Goal: Task Accomplishment & Management: Manage account settings

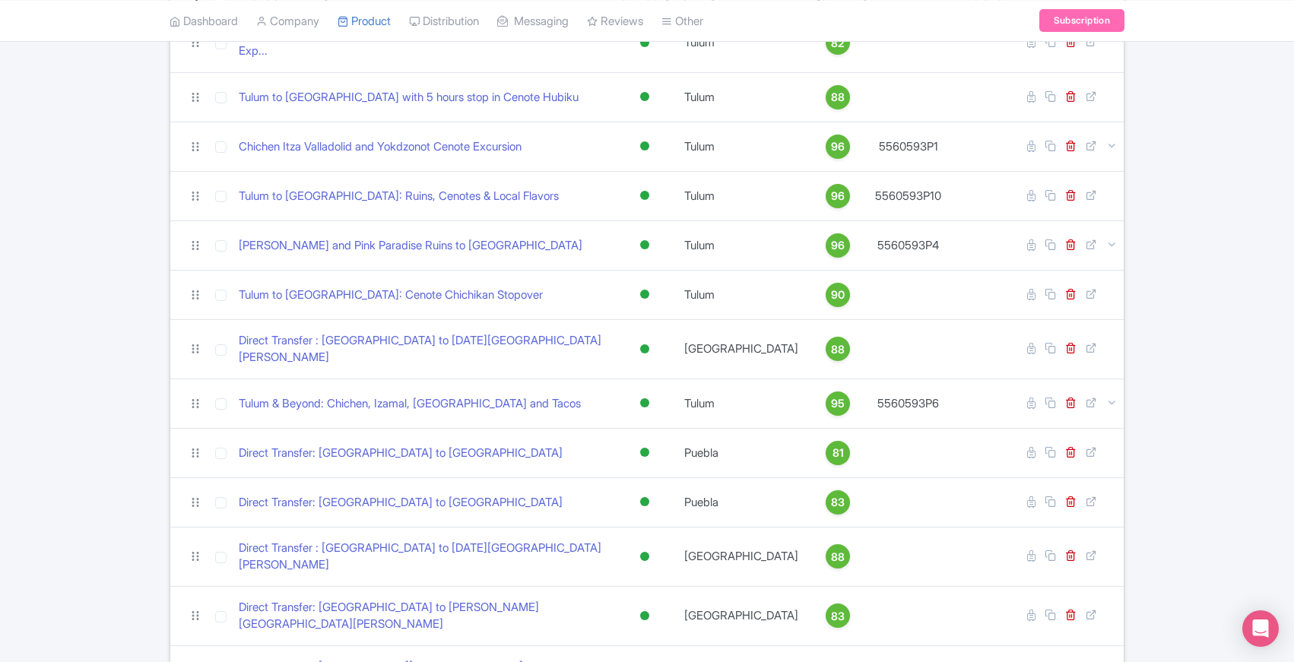
scroll to position [223, 0]
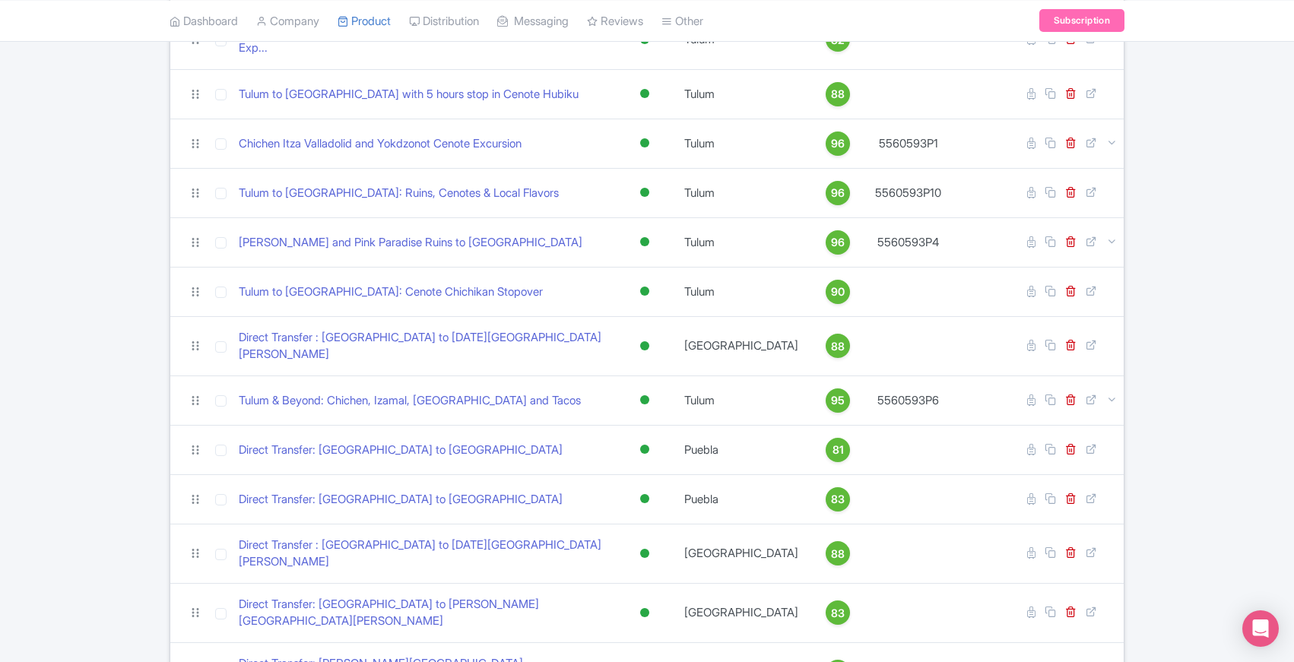
click at [139, 367] on div "Search Bulk Actions [GEOGRAPHIC_DATA] Add to Collection Share Products Add to C…" at bounding box center [647, 548] width 1294 height 1257
click at [106, 648] on div "Search Bulk Actions [GEOGRAPHIC_DATA] Add to Collection Share Products Add to C…" at bounding box center [647, 548] width 1294 height 1257
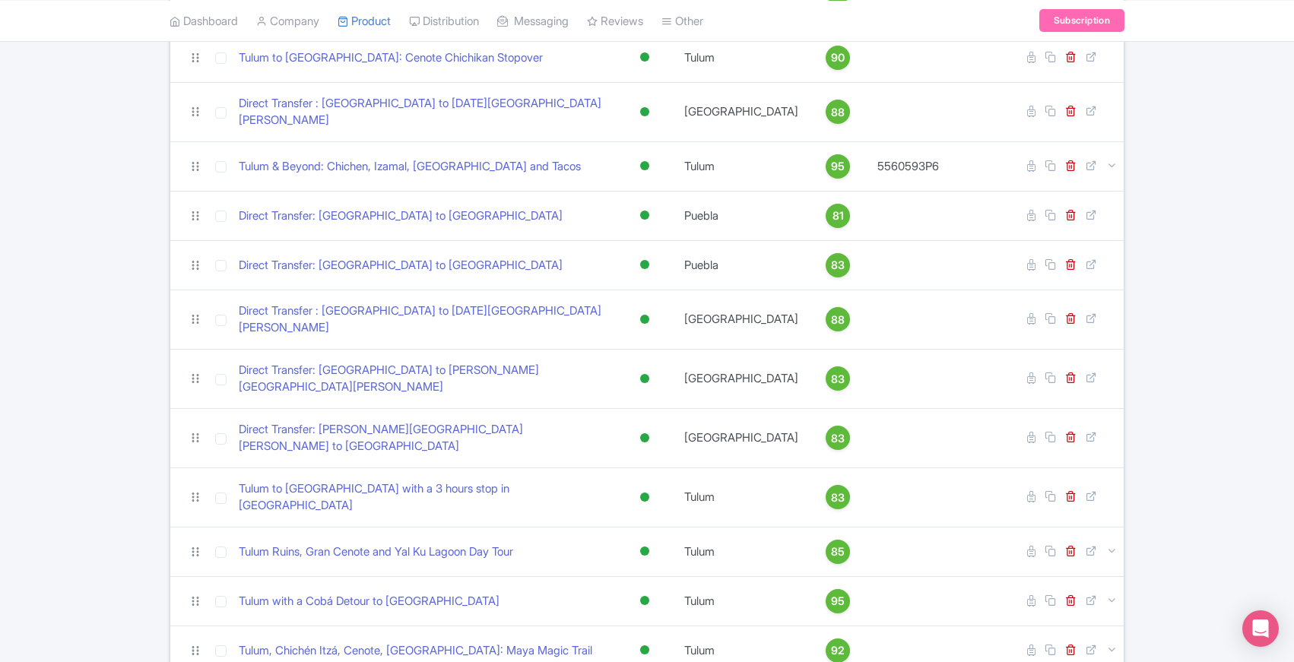
scroll to position [455, 0]
click at [100, 431] on div "Search Bulk Actions [GEOGRAPHIC_DATA] Add to Collection Share Products Add to C…" at bounding box center [647, 316] width 1294 height 1257
click at [97, 426] on div "Search Bulk Actions [GEOGRAPHIC_DATA] Add to Collection Share Products Add to C…" at bounding box center [647, 316] width 1294 height 1257
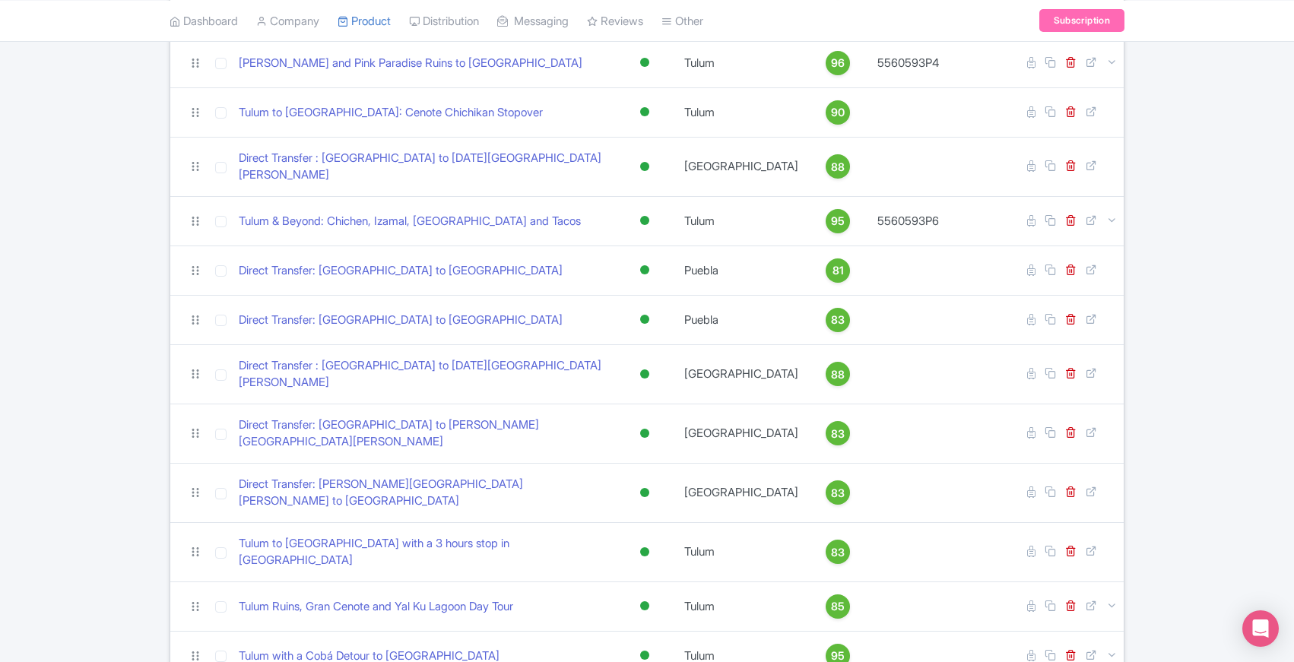
scroll to position [389, 0]
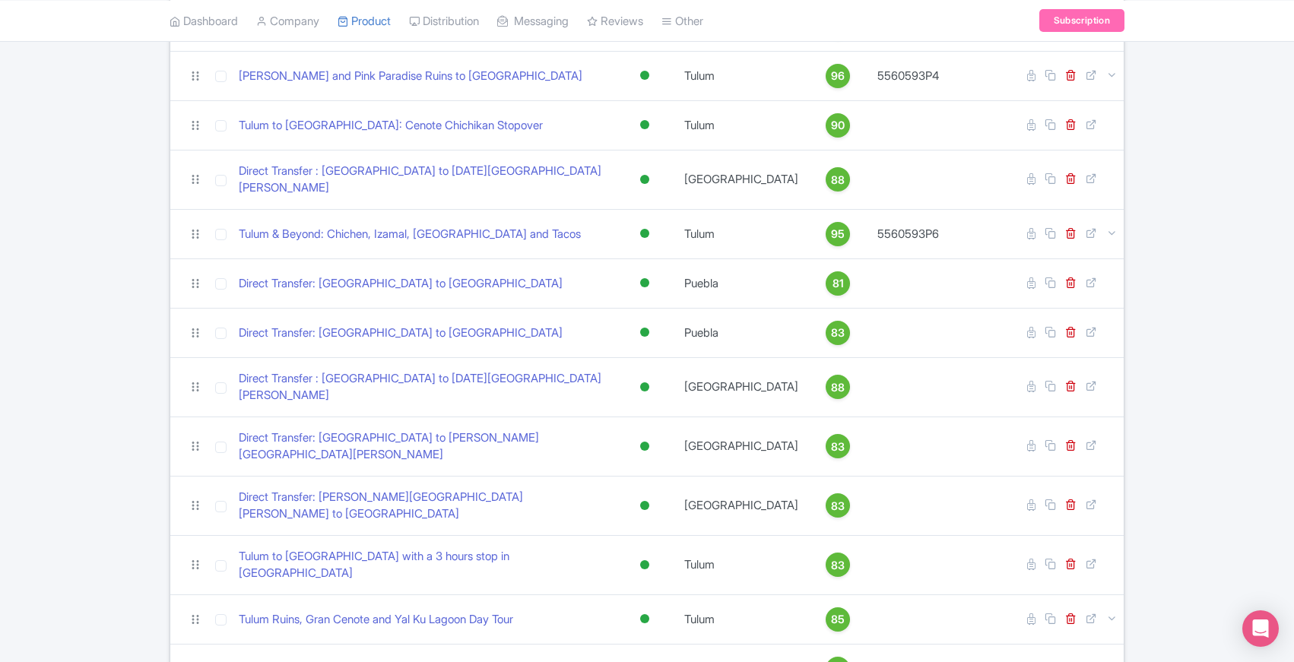
click at [82, 525] on div "Search Bulk Actions [GEOGRAPHIC_DATA] Add to Collection Share Products Add to C…" at bounding box center [647, 382] width 1294 height 1257
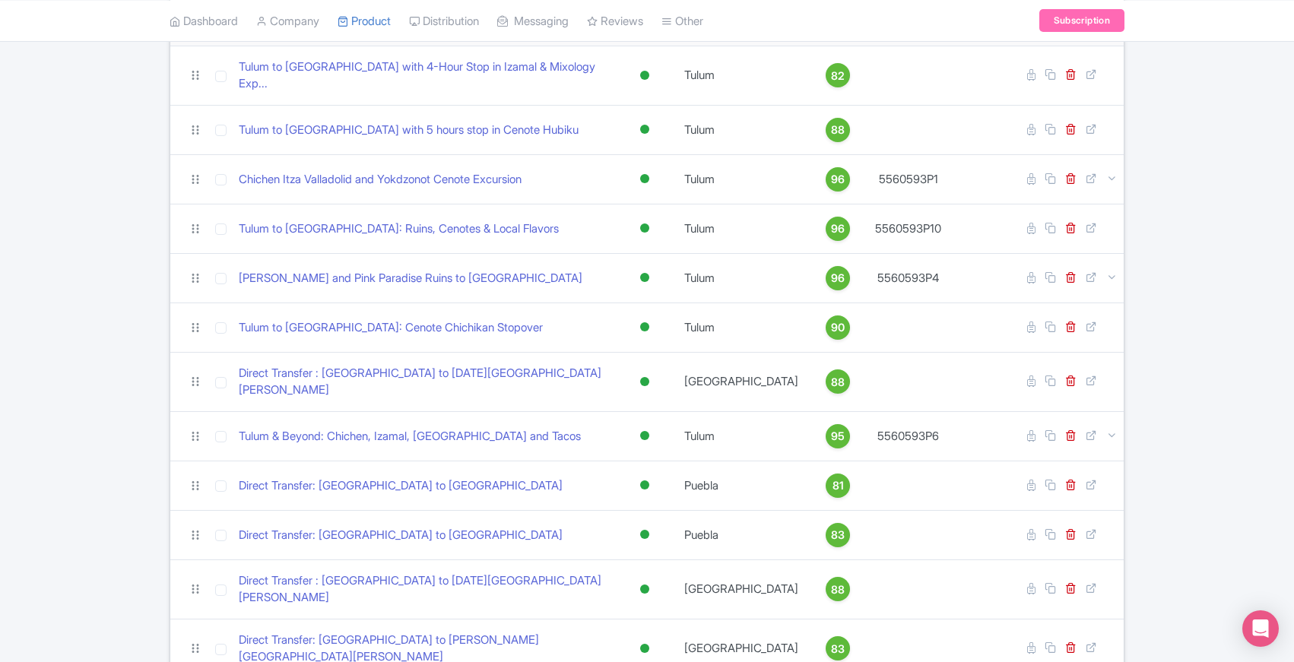
scroll to position [186, 0]
click at [95, 648] on div "Search Bulk Actions [GEOGRAPHIC_DATA] Add to Collection Share Products Add to C…" at bounding box center [647, 585] width 1294 height 1257
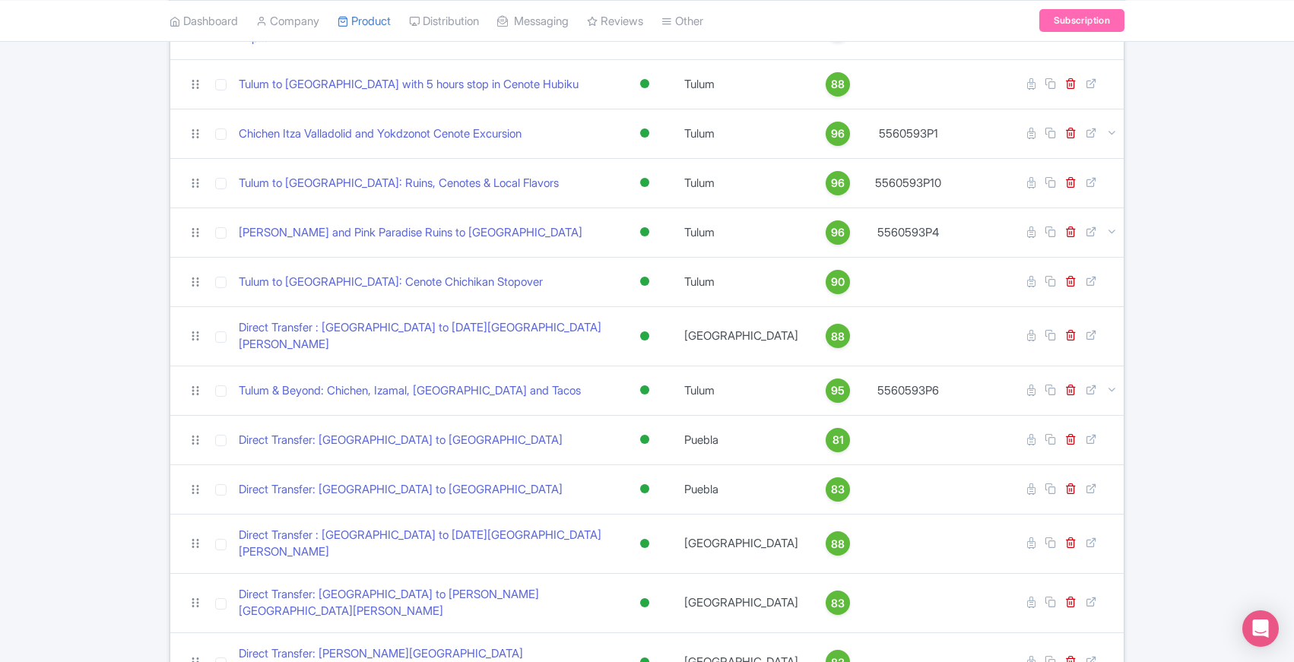
scroll to position [277, 0]
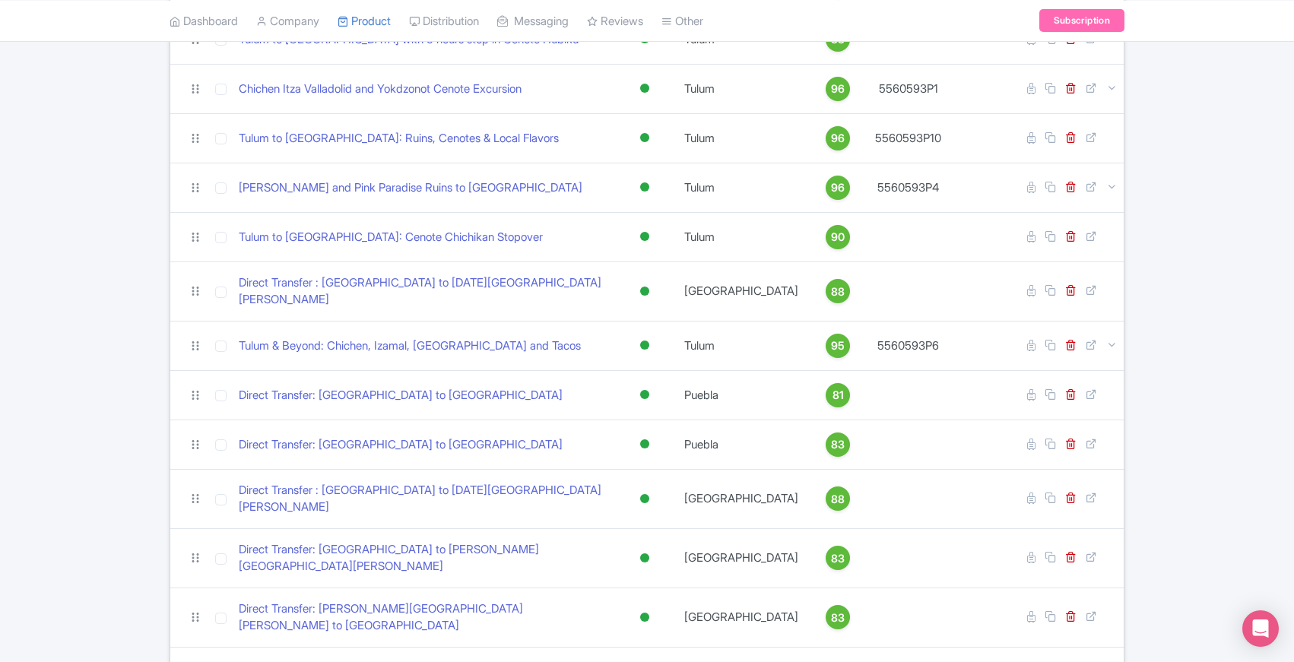
click at [91, 629] on div "Search Bulk Actions [GEOGRAPHIC_DATA] Add to Collection Share Products Add to C…" at bounding box center [647, 493] width 1294 height 1257
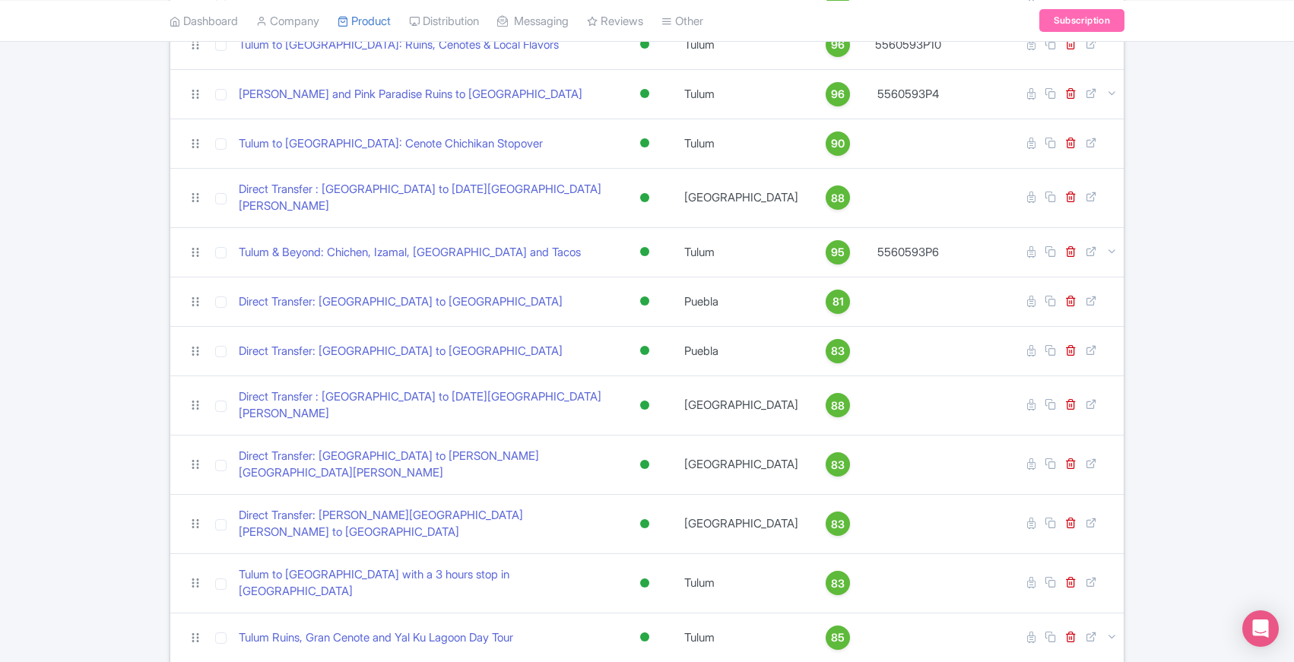
scroll to position [370, 0]
click at [81, 551] on div "Search Bulk Actions [GEOGRAPHIC_DATA] Add to Collection Share Products Add to C…" at bounding box center [647, 401] width 1294 height 1257
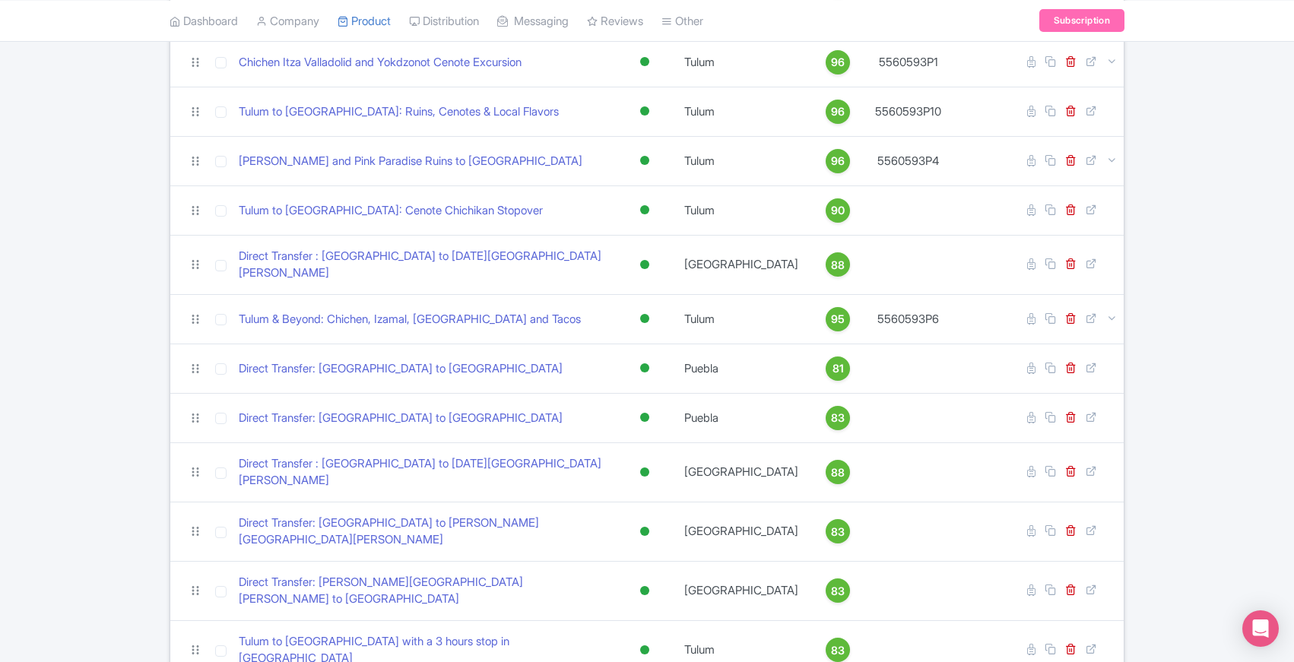
scroll to position [303, 0]
click at [100, 642] on div "Search Bulk Actions [GEOGRAPHIC_DATA] Add to Collection Share Products Add to C…" at bounding box center [647, 468] width 1294 height 1257
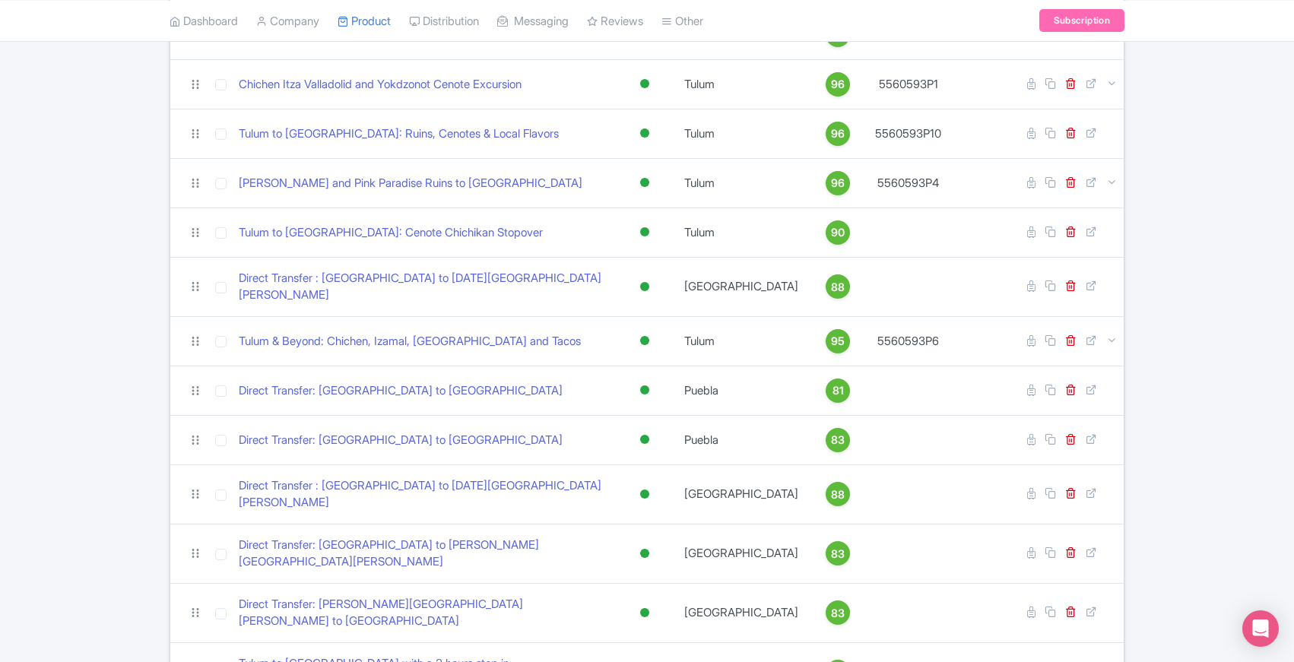
scroll to position [274, 0]
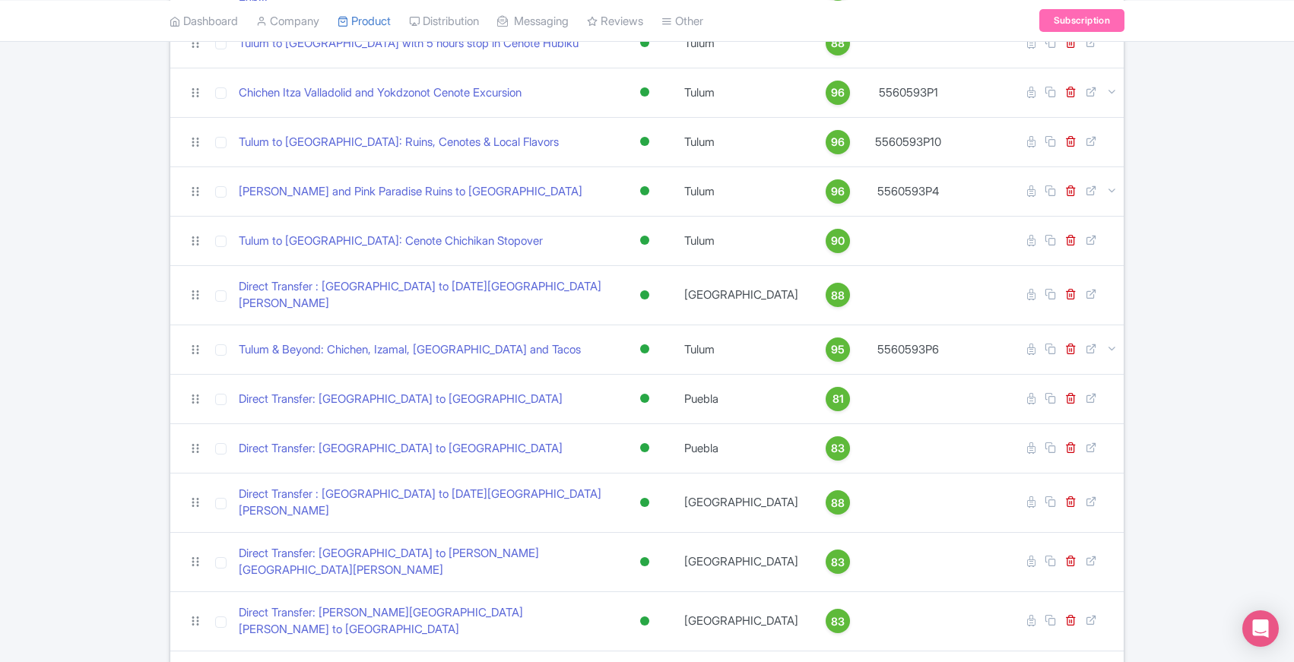
click at [121, 438] on div "Search Bulk Actions [GEOGRAPHIC_DATA] Add to Collection Share Products Add to C…" at bounding box center [647, 497] width 1294 height 1257
click at [94, 480] on div "Search Bulk Actions [GEOGRAPHIC_DATA] Add to Collection Share Products Add to C…" at bounding box center [647, 497] width 1294 height 1257
click at [93, 651] on div "Search Bulk Actions [GEOGRAPHIC_DATA] Add to Collection Share Products Add to C…" at bounding box center [647, 497] width 1294 height 1257
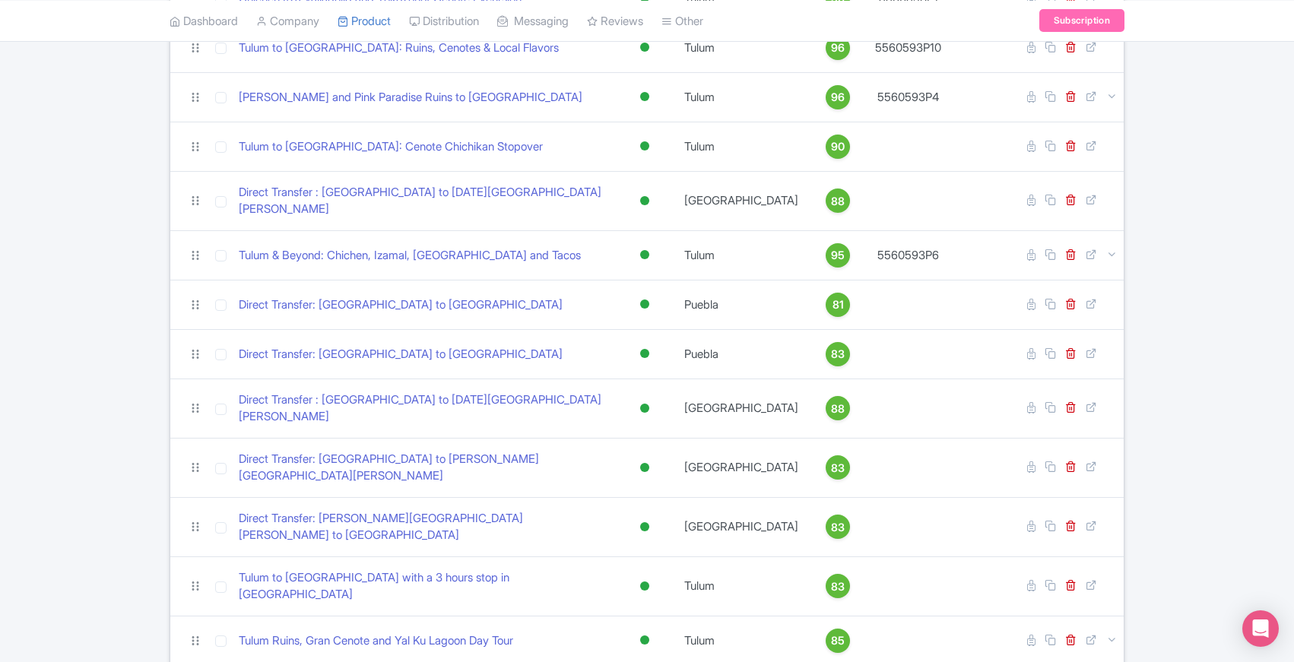
scroll to position [371, 0]
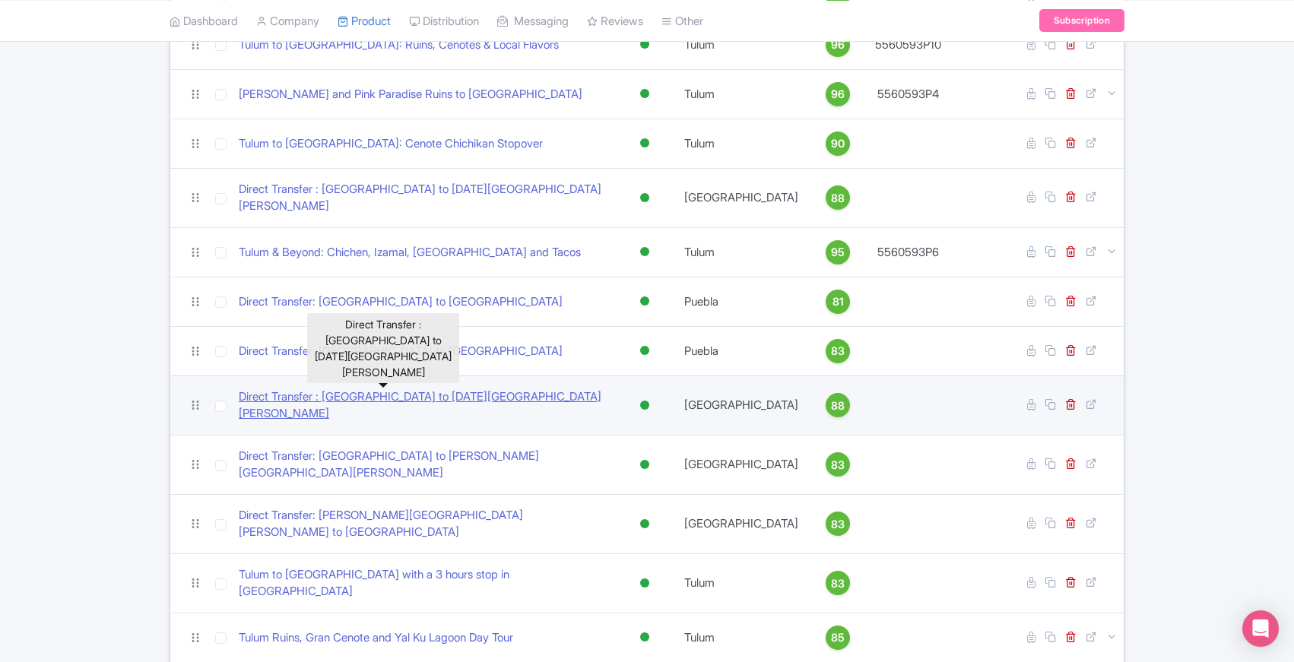
click at [350, 388] on link "Direct Transfer : [GEOGRAPHIC_DATA] to [DATE][GEOGRAPHIC_DATA][PERSON_NAME]" at bounding box center [423, 405] width 369 height 34
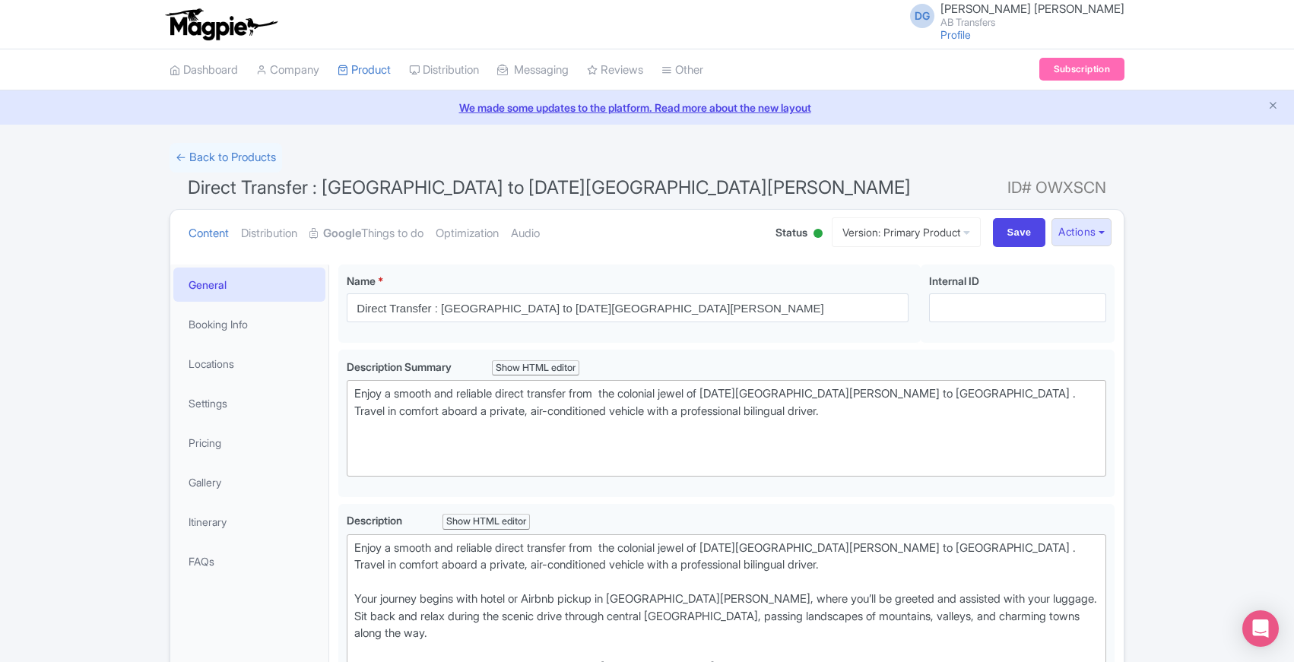
click at [361, 233] on strong "Google" at bounding box center [342, 233] width 38 height 17
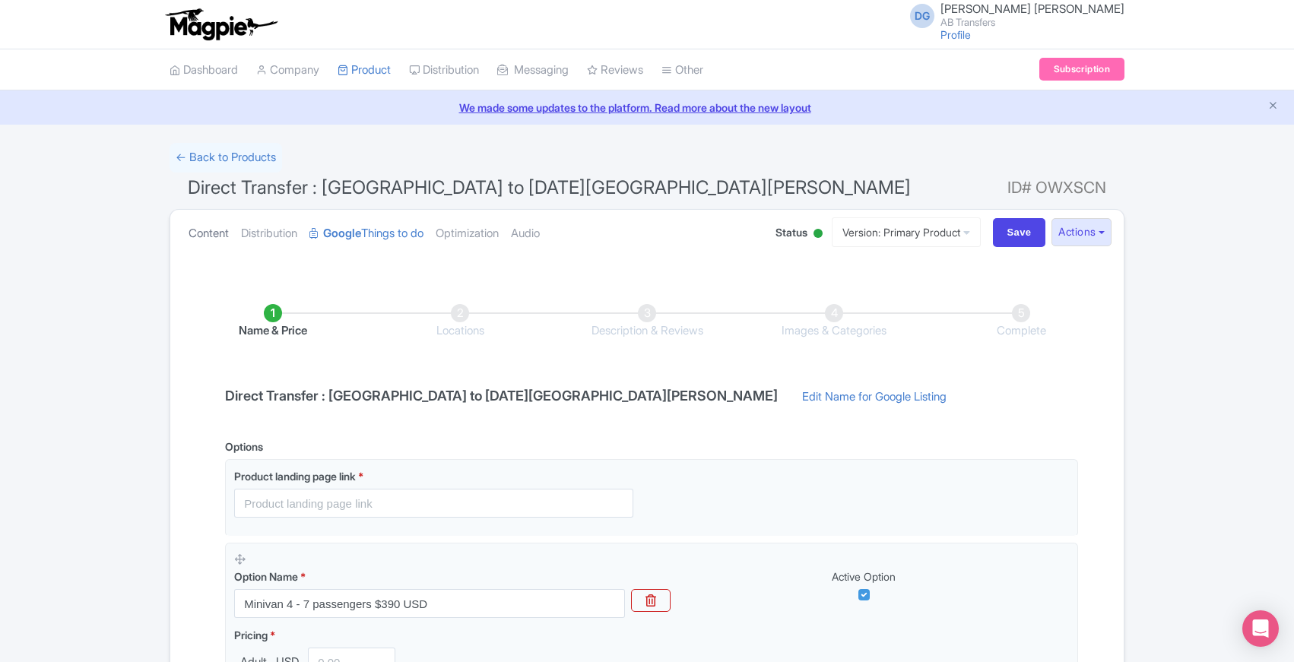
click at [204, 233] on link "Content" at bounding box center [209, 234] width 40 height 48
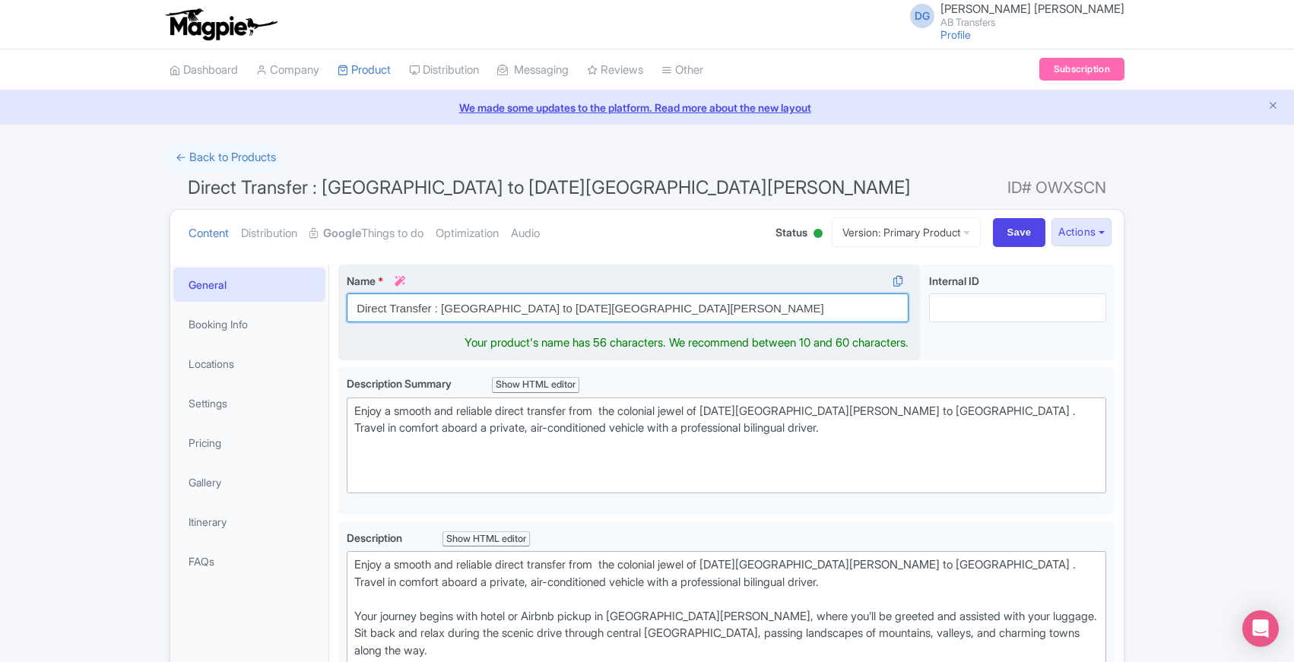
drag, startPoint x: 357, startPoint y: 306, endPoint x: 434, endPoint y: 309, distance: 76.8
click at [434, 309] on input "Direct Transfer : [GEOGRAPHIC_DATA] to [DATE][GEOGRAPHIC_DATA][PERSON_NAME]" at bounding box center [628, 307] width 562 height 29
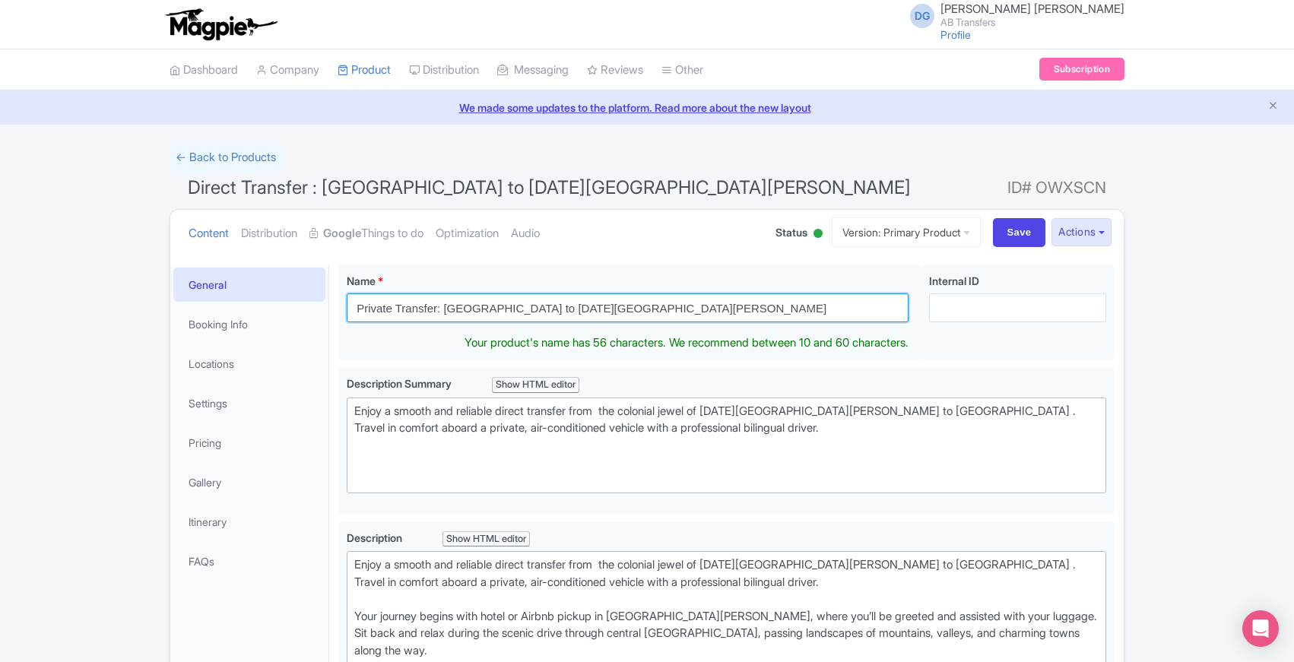
type input "Private Transfer: México City to San Miguel de Allende"
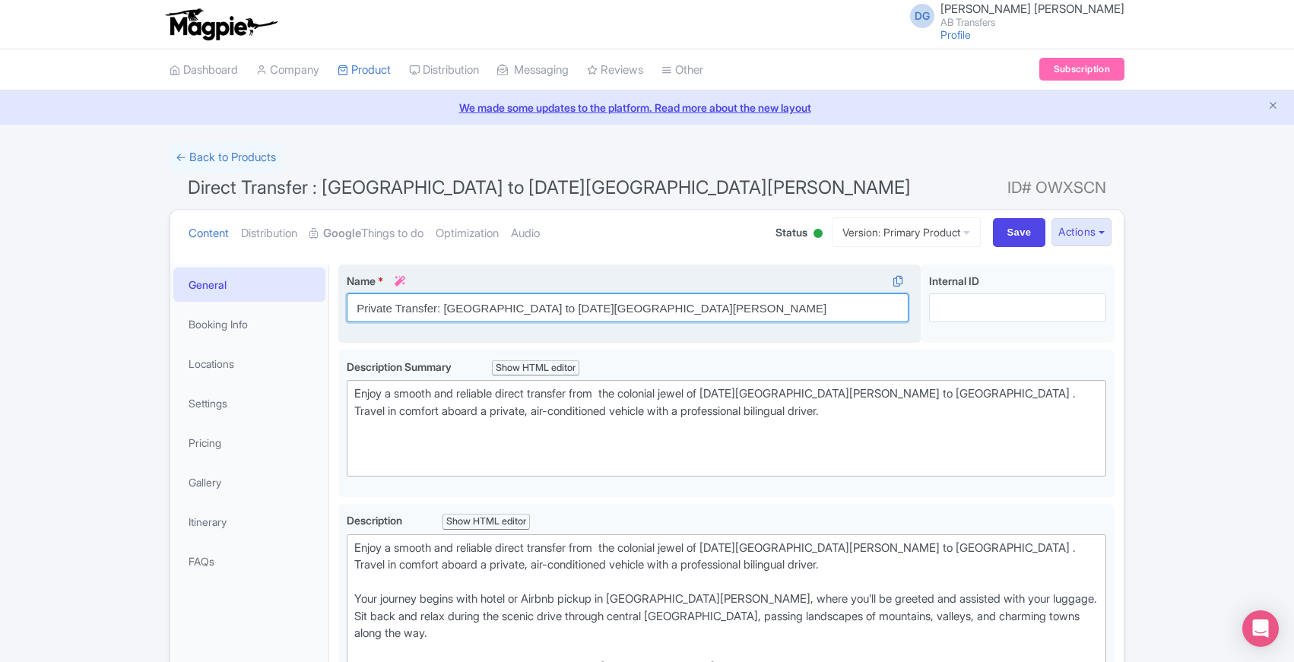
click at [436, 309] on input "Private Transfer: México City to San Miguel de Allende" at bounding box center [628, 307] width 562 height 29
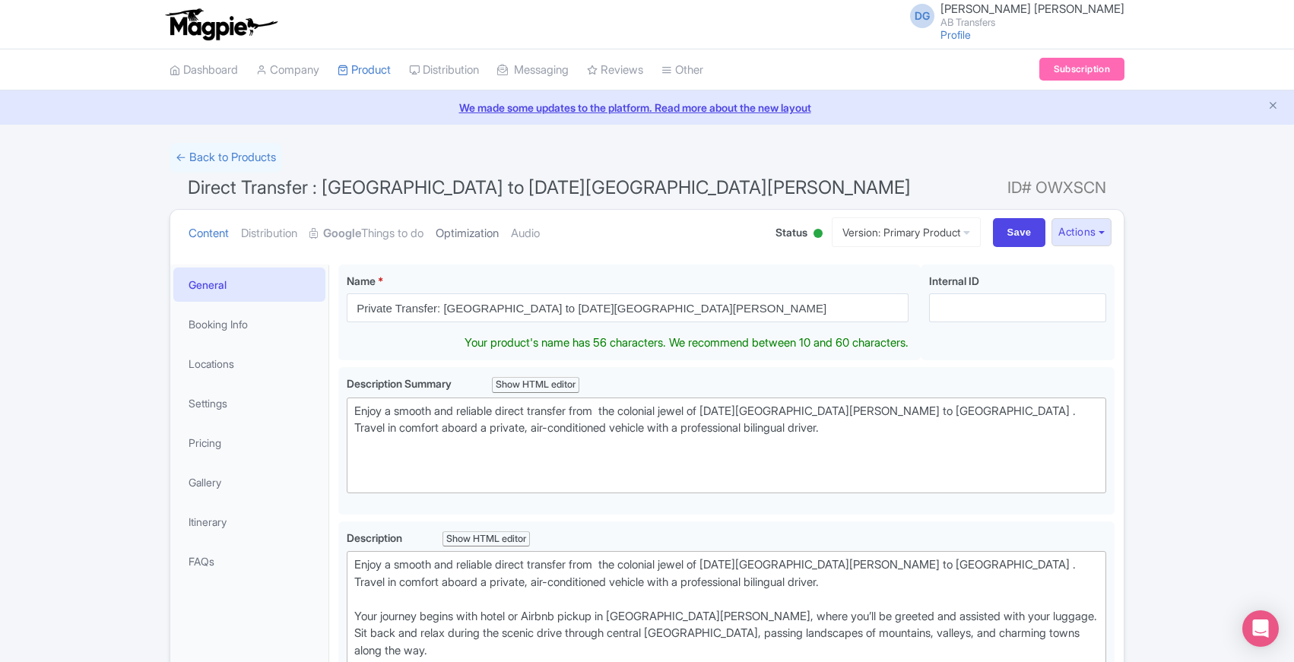
click at [449, 255] on link "Optimization" at bounding box center [467, 234] width 63 height 48
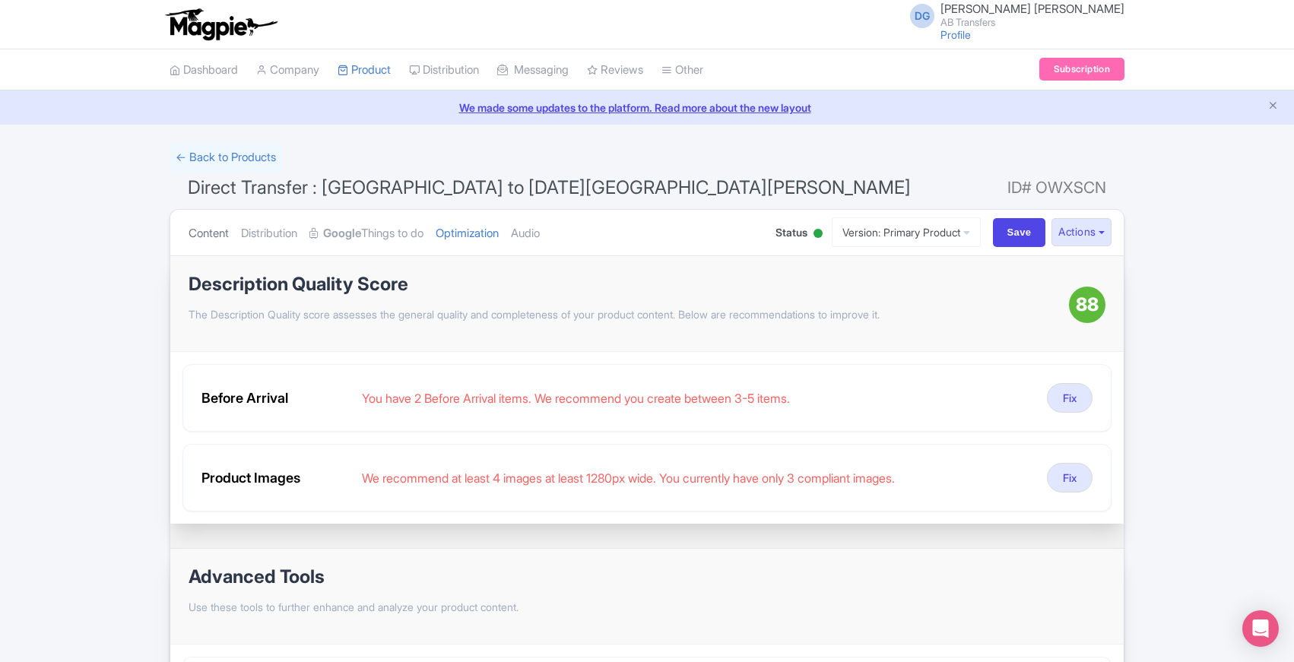
click at [223, 231] on link "Content" at bounding box center [209, 234] width 40 height 48
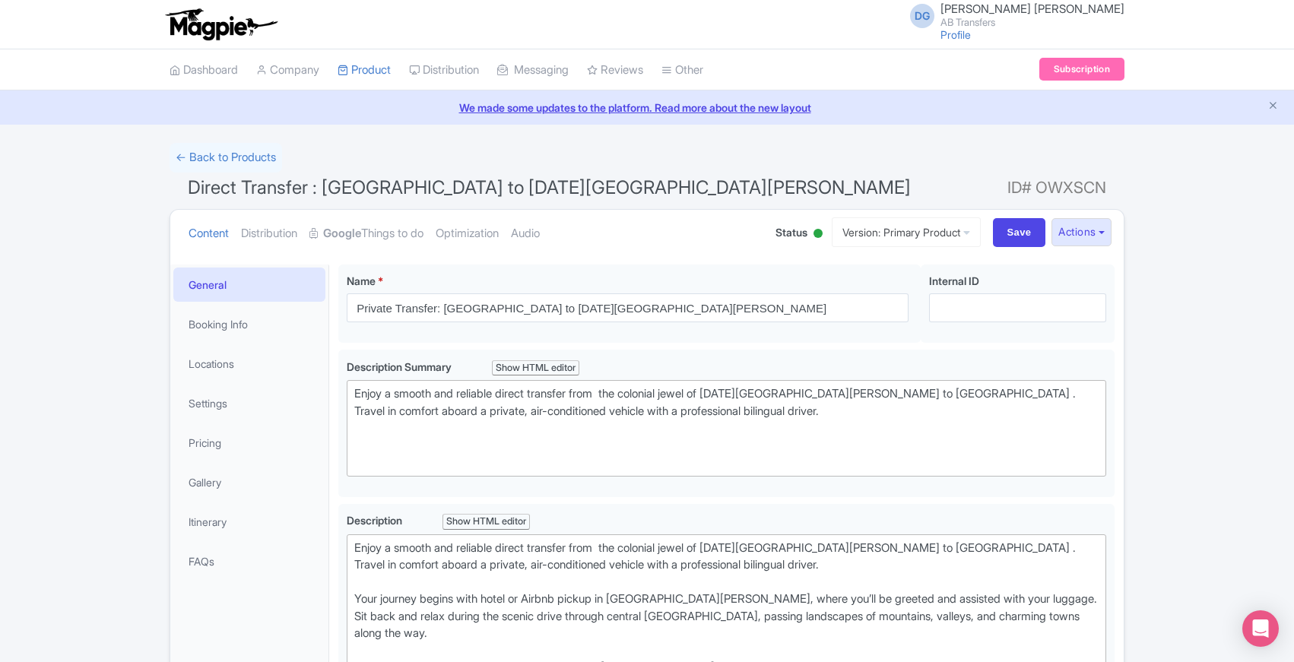
click at [674, 254] on ul "Content Distribution Google Things to do Optimization Audio" at bounding box center [466, 233] width 569 height 46
click at [1011, 233] on input "Save" at bounding box center [1019, 232] width 53 height 29
type input "Saving..."
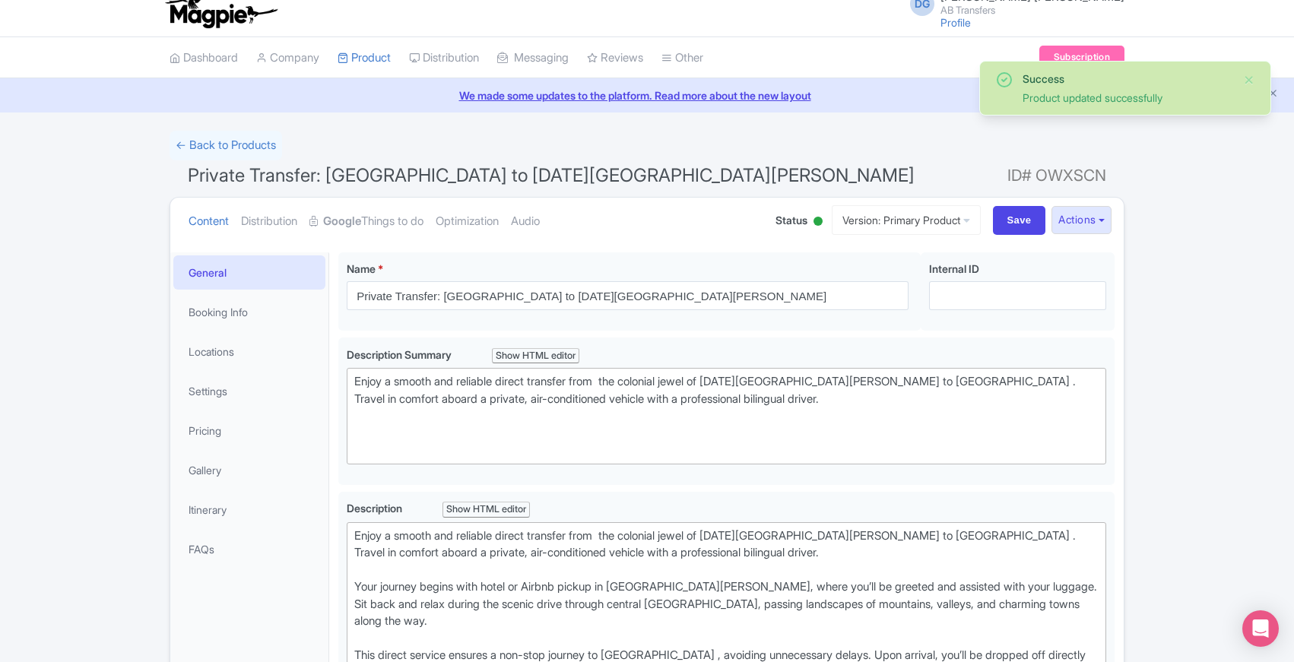
scroll to position [11, 0]
click at [214, 146] on link "← Back to Products" at bounding box center [226, 147] width 113 height 30
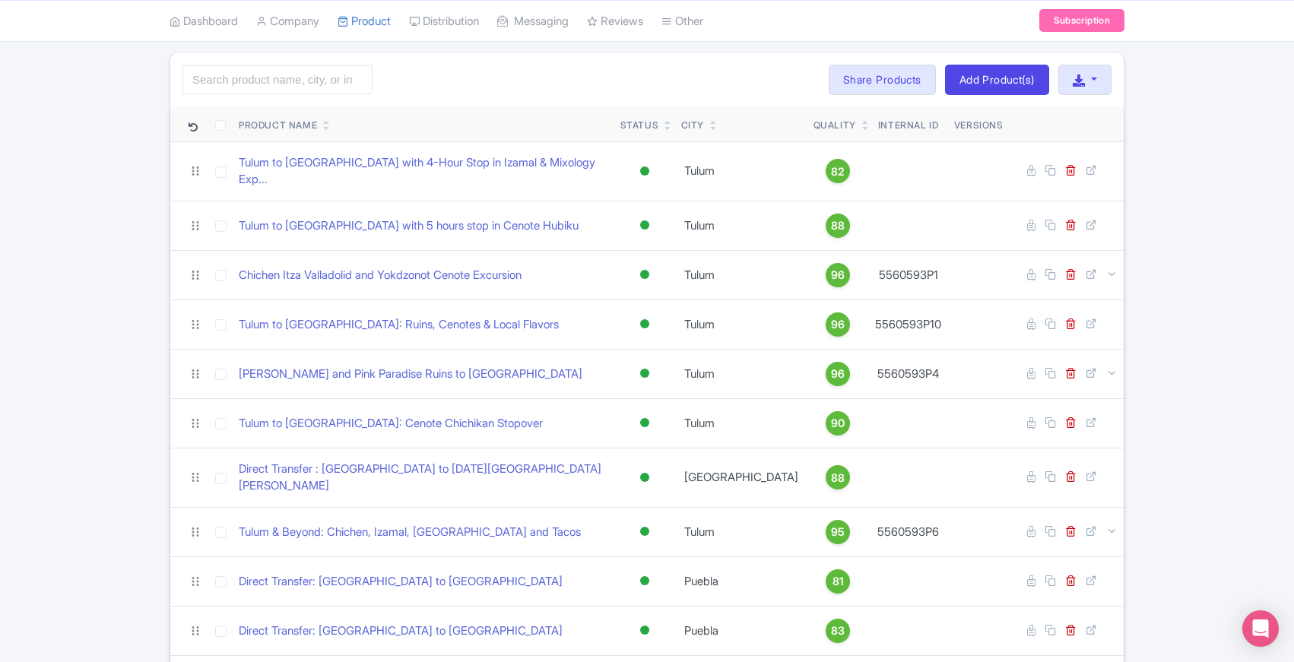
scroll to position [8, 0]
